Goal: Transaction & Acquisition: Subscribe to service/newsletter

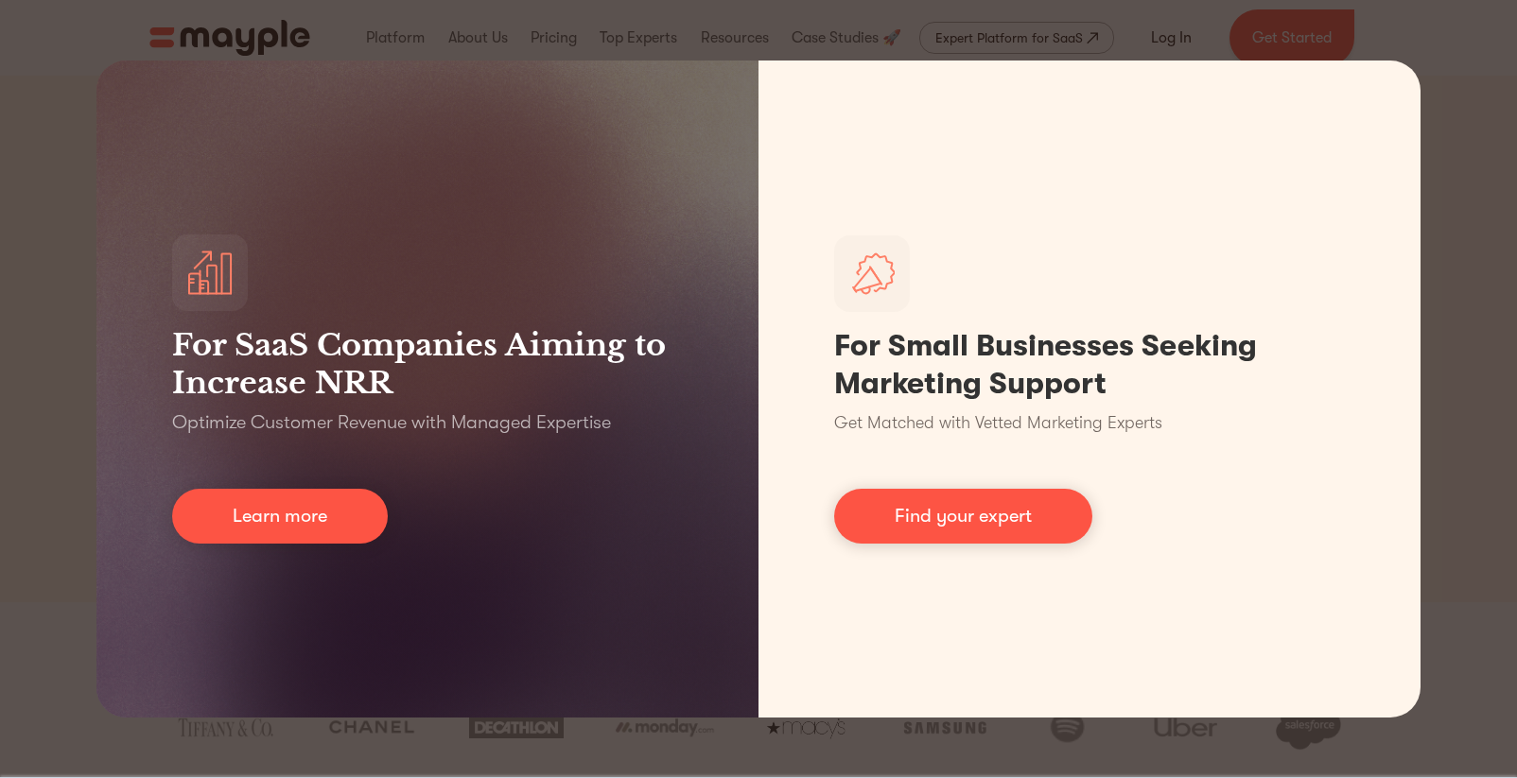
scroll to position [433, 0]
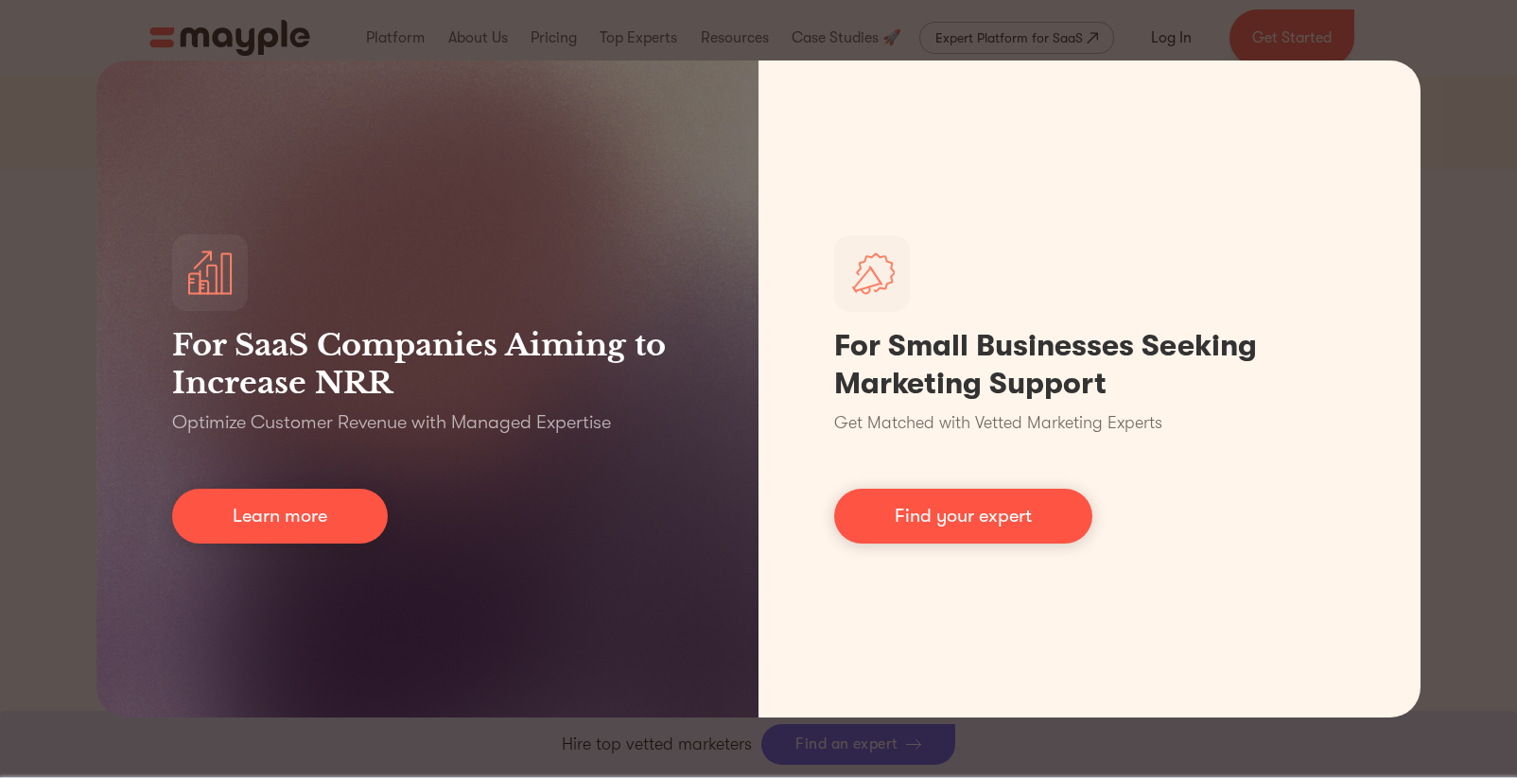
click at [1145, 739] on div "For SaaS Companies Aiming to Increase NRR Optimize Customer Revenue with Manage…" at bounding box center [758, 389] width 1517 height 778
click at [887, 43] on div "For SaaS Companies Aiming to Increase NRR Optimize Customer Revenue with Manage…" at bounding box center [758, 389] width 1517 height 778
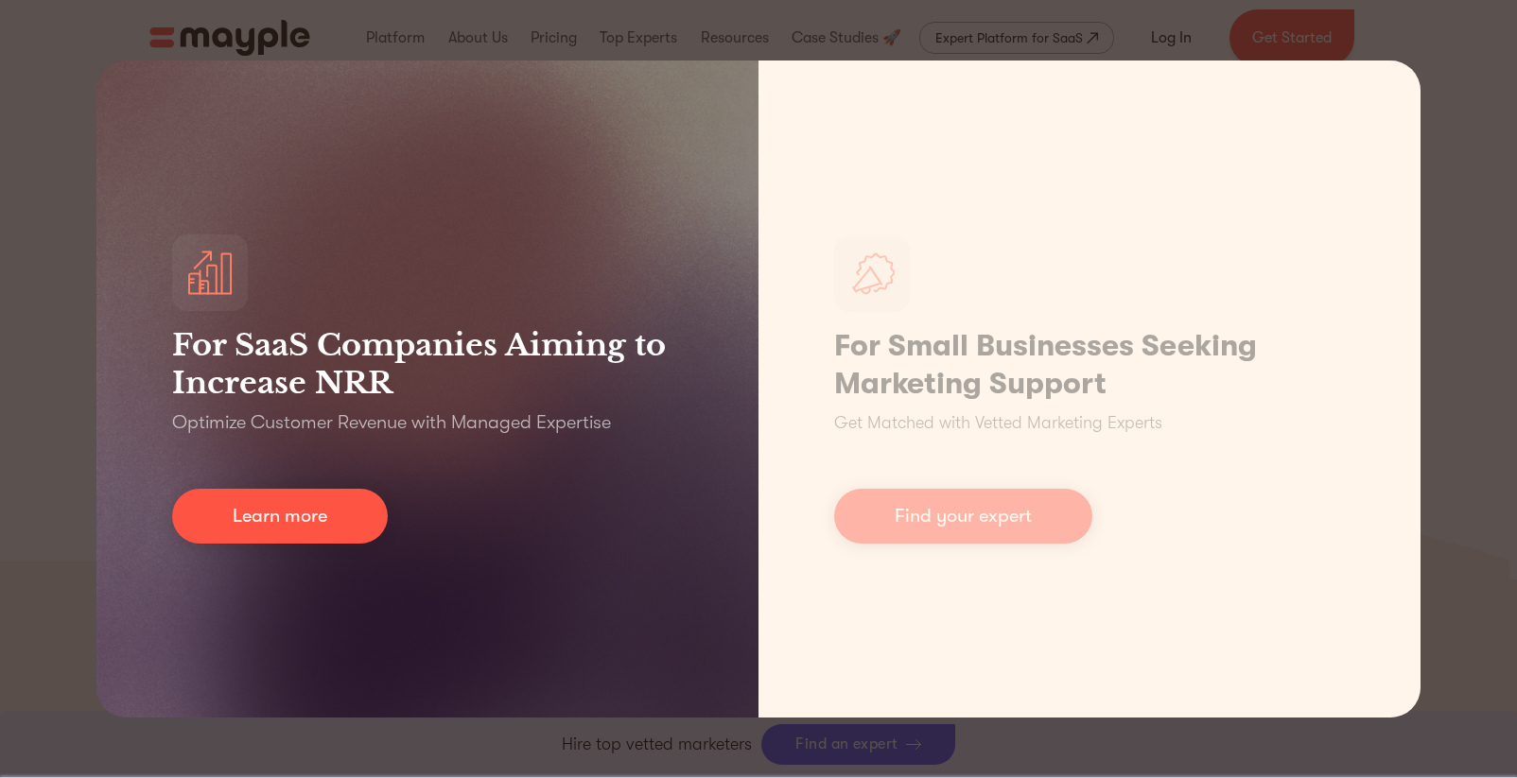
scroll to position [5040, 0]
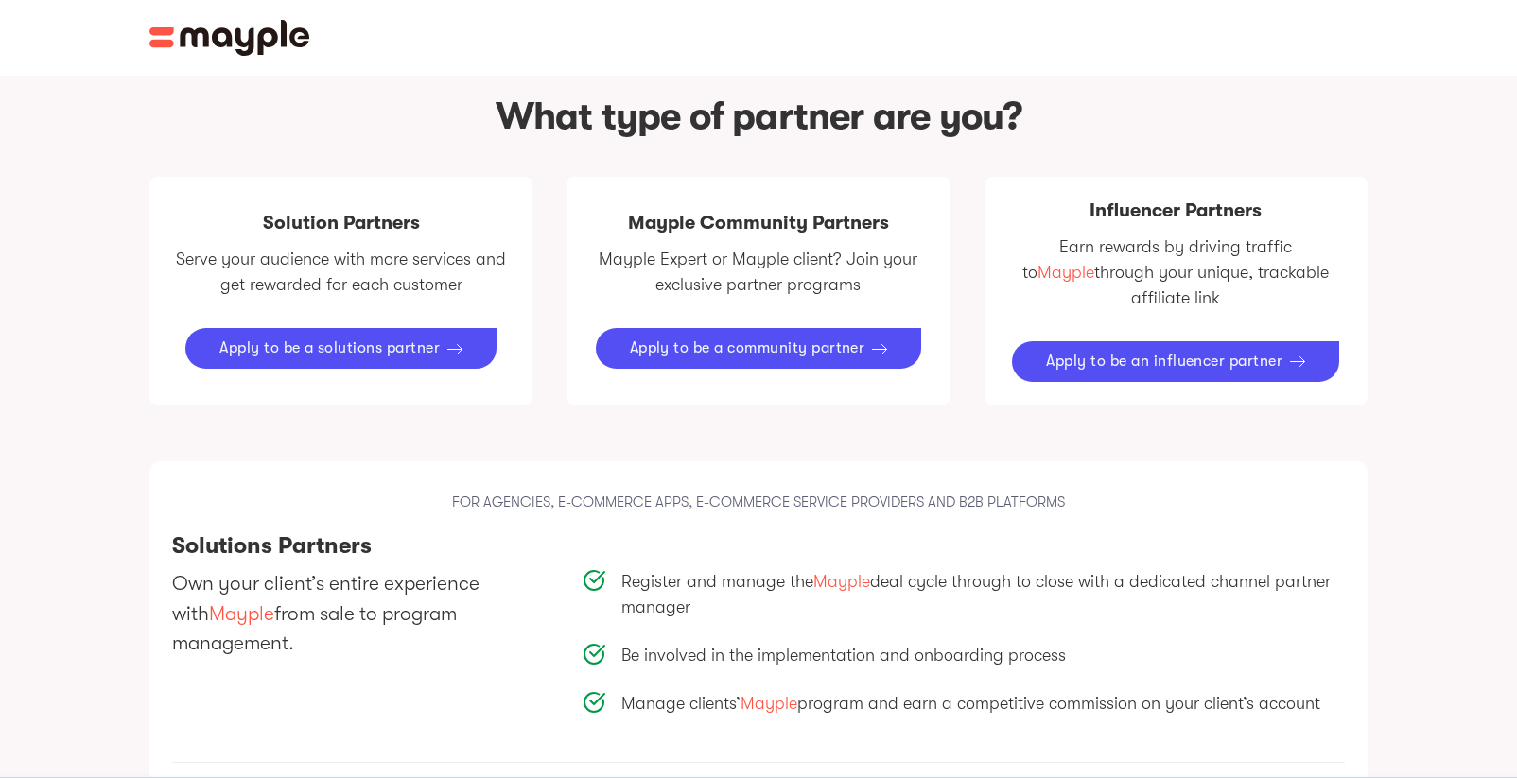
scroll to position [1095, 0]
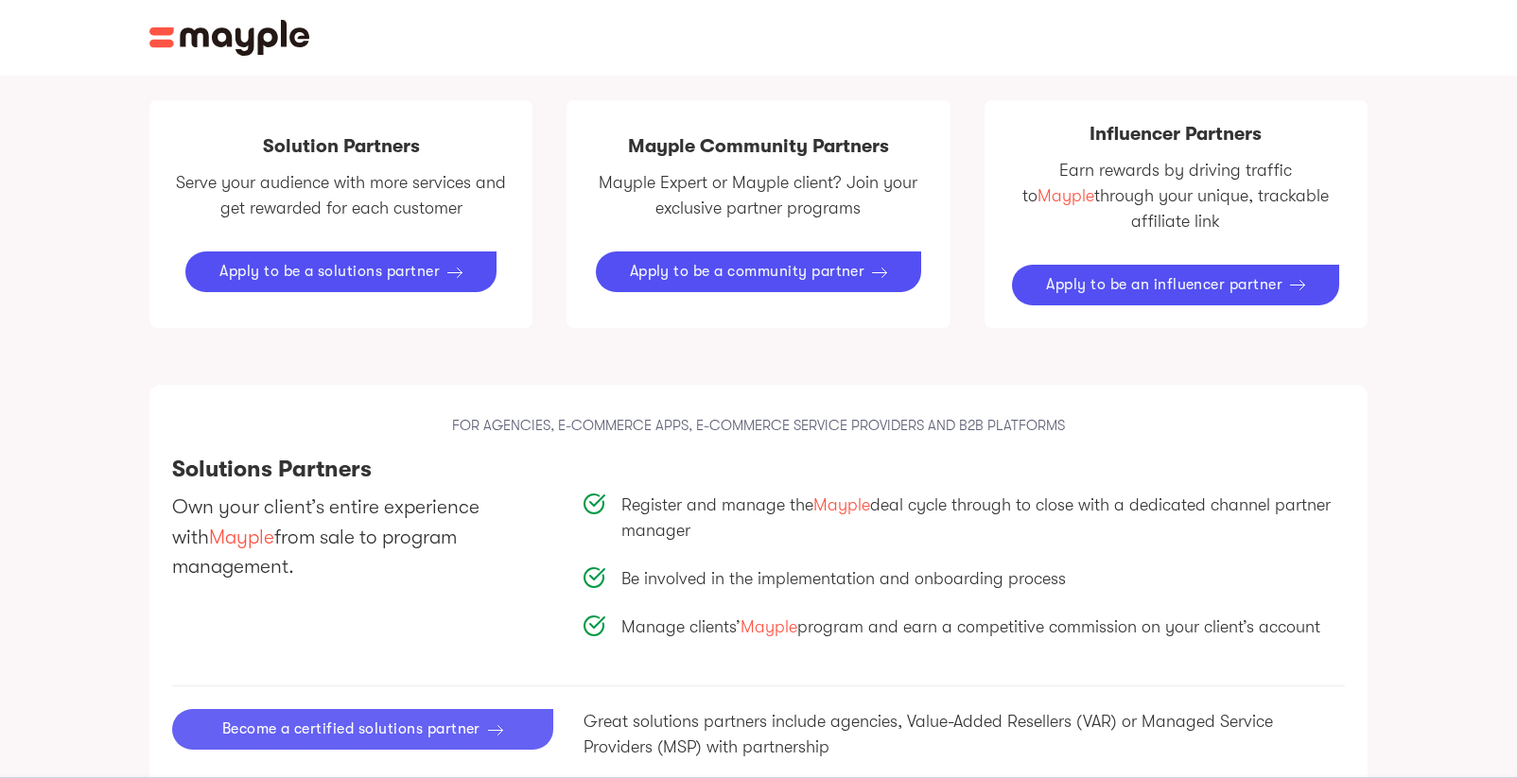
click at [418, 716] on link "Become a certified solutions partner" at bounding box center [362, 729] width 381 height 41
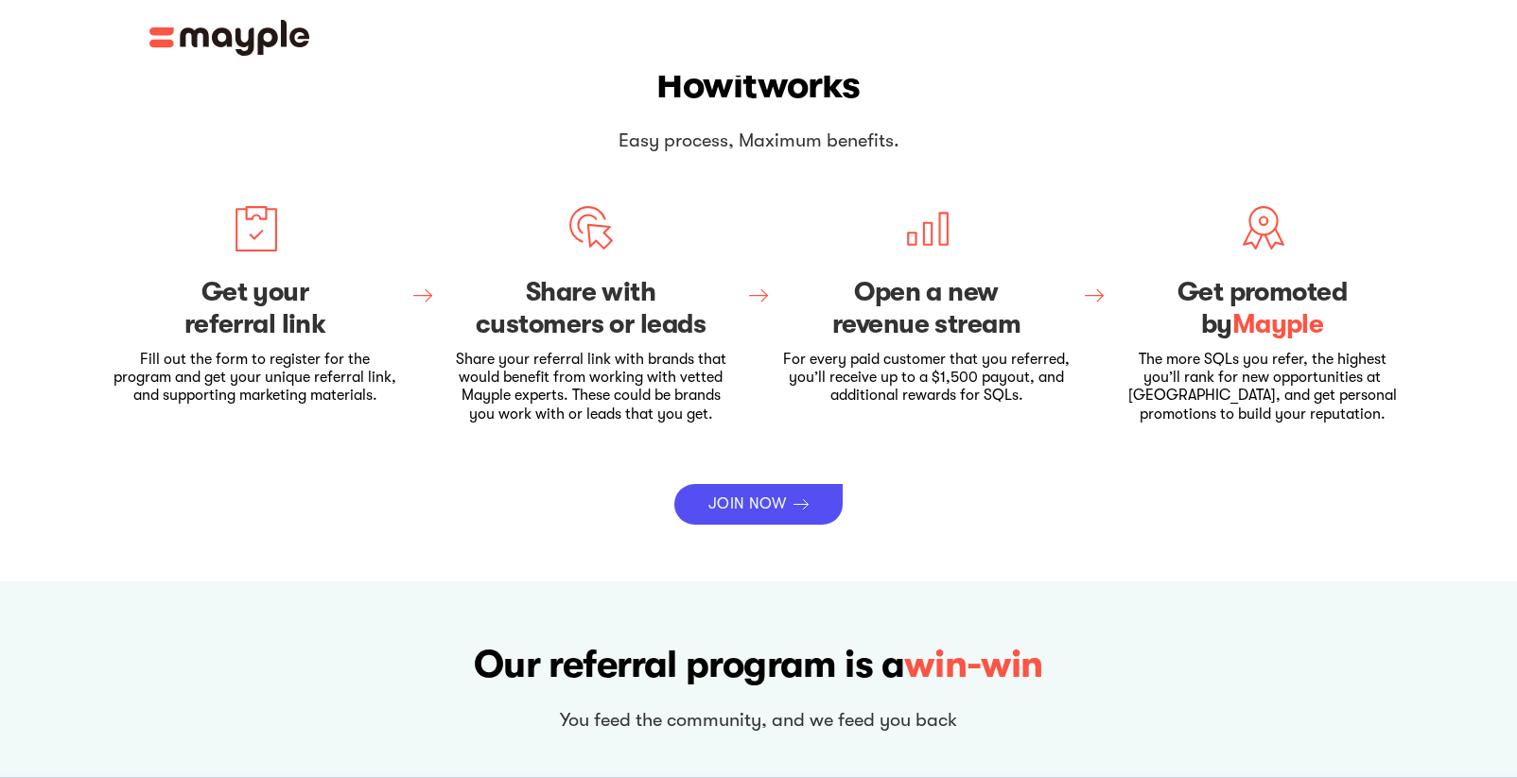
scroll to position [487, 0]
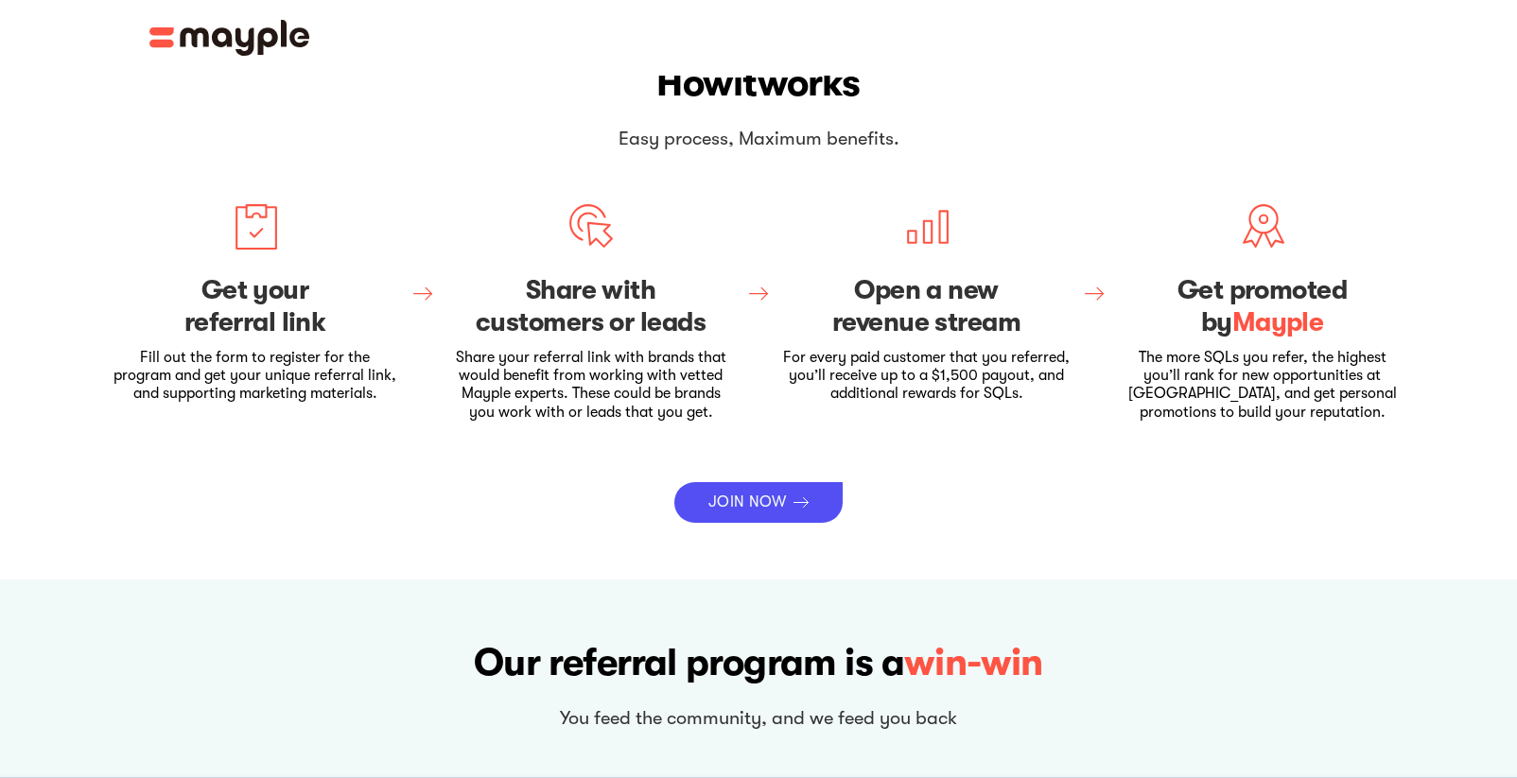
click at [728, 527] on section "How it works Easy process, Maximum benefits. Get your referral link Fill out th…" at bounding box center [758, 290] width 1517 height 580
click at [742, 505] on div "JOIN NOW" at bounding box center [747, 503] width 78 height 18
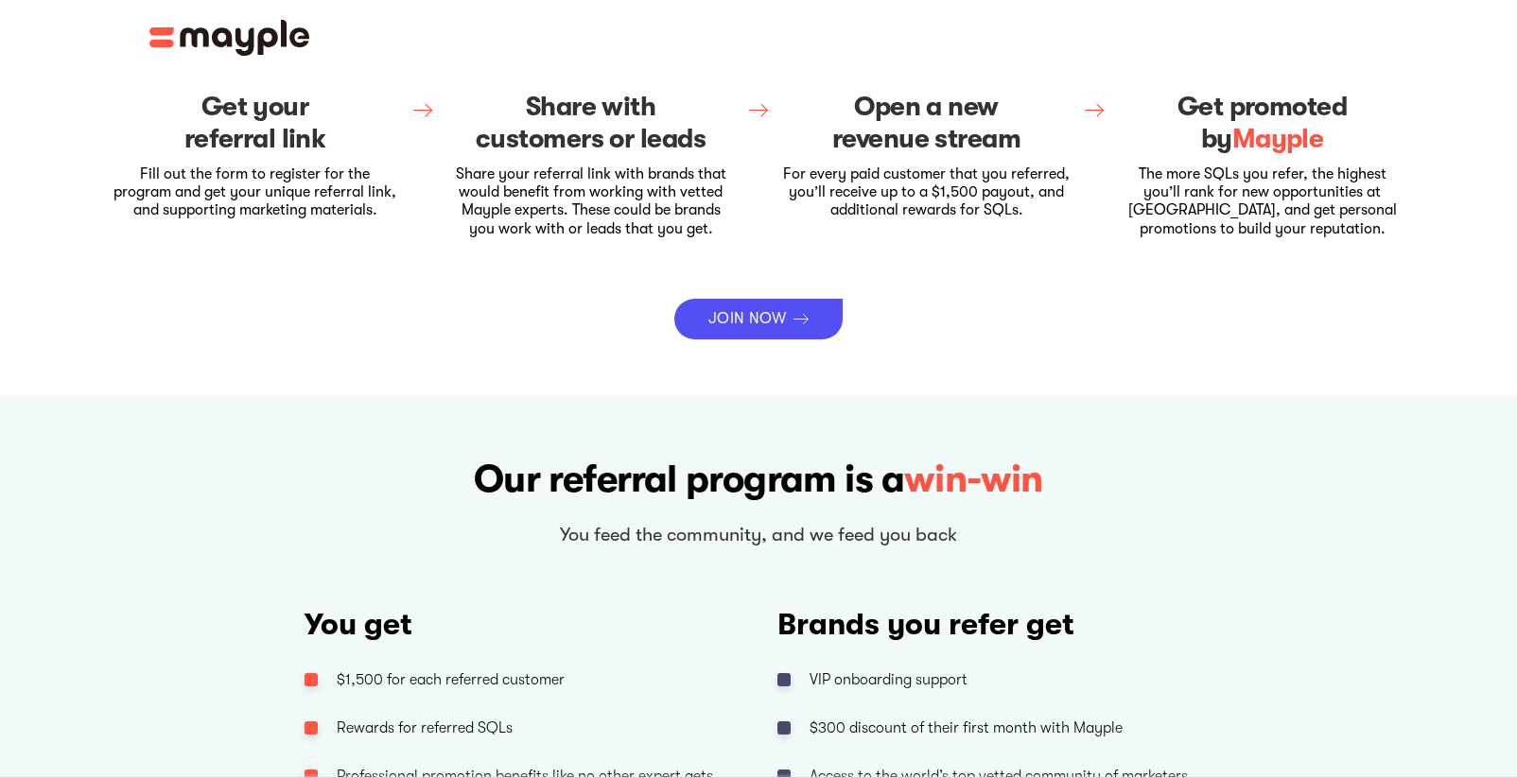
scroll to position [964, 0]
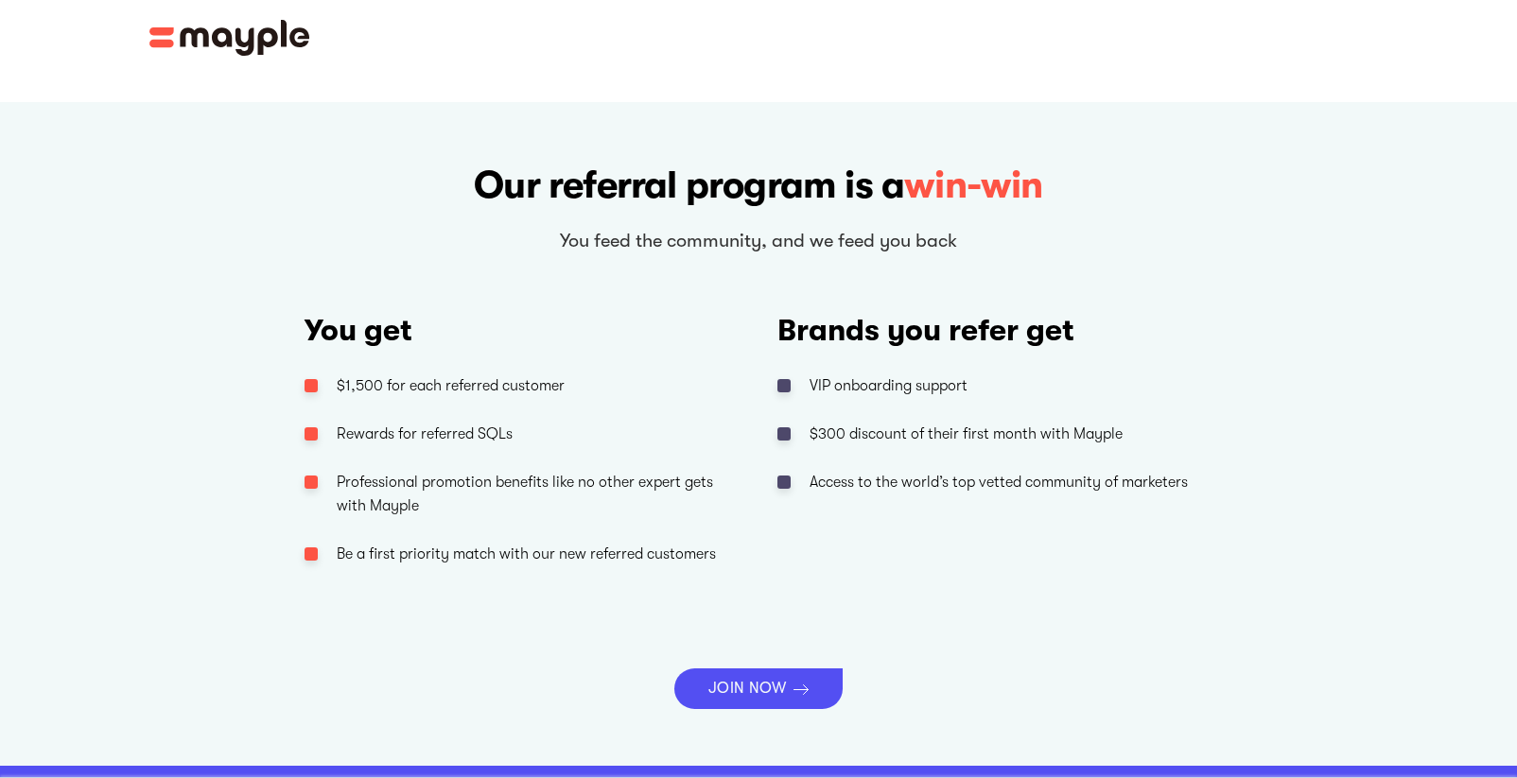
click at [743, 659] on div "You get $1,500 for each referred customer Rewards for referred SQLs Professiona…" at bounding box center [758, 477] width 1218 height 383
click at [743, 680] on div "JOIN NOW" at bounding box center [747, 689] width 78 height 18
